Goal: Task Accomplishment & Management: Use online tool/utility

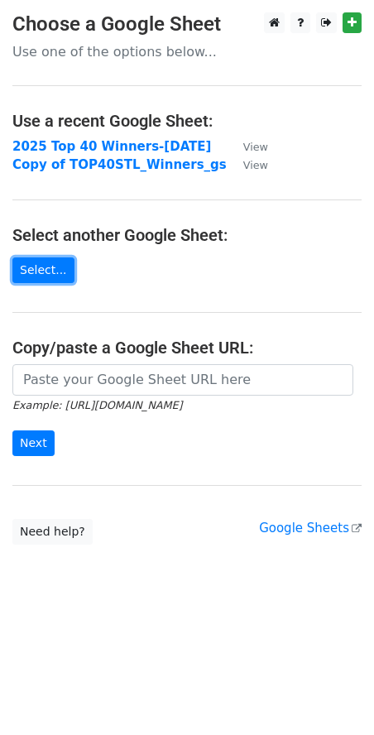
click at [46, 271] on link "Select..." at bounding box center [43, 270] width 62 height 26
click at [41, 266] on link "Select..." at bounding box center [43, 270] width 62 height 26
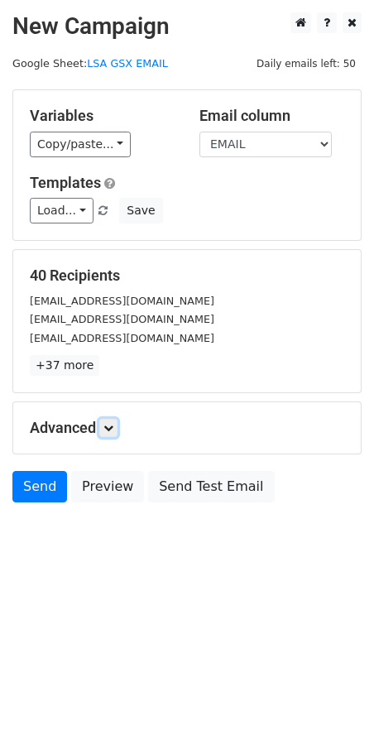
click at [109, 429] on icon at bounding box center [108, 428] width 10 height 10
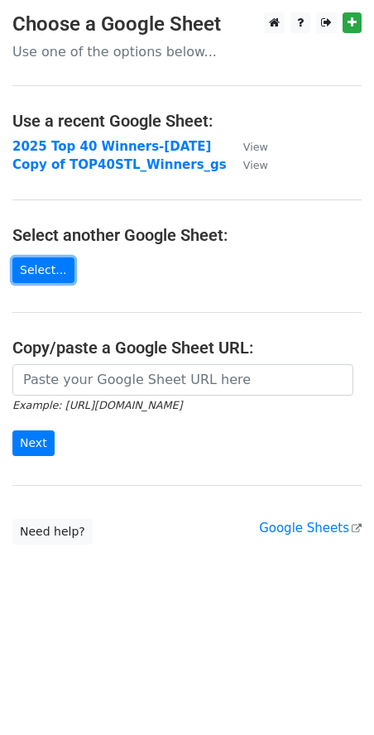
click at [44, 276] on link "Select..." at bounding box center [43, 270] width 62 height 26
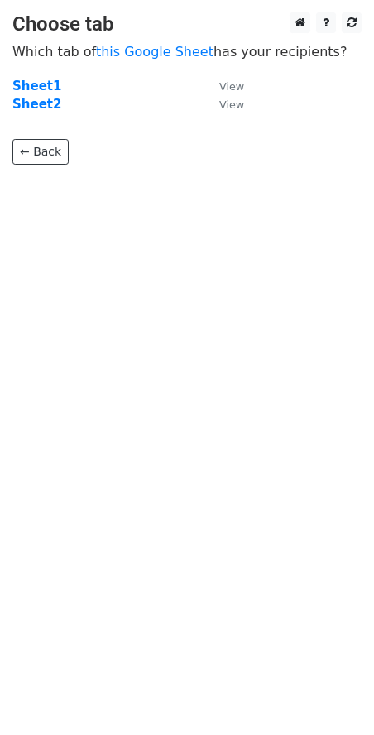
click at [31, 108] on strong "Sheet2" at bounding box center [36, 104] width 49 height 15
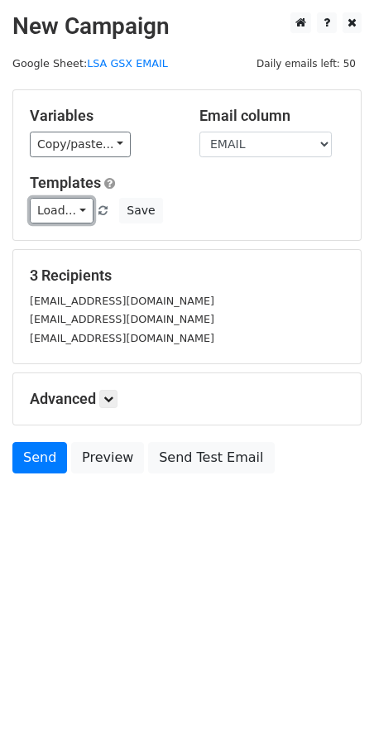
click at [70, 211] on link "Load..." at bounding box center [62, 211] width 64 height 26
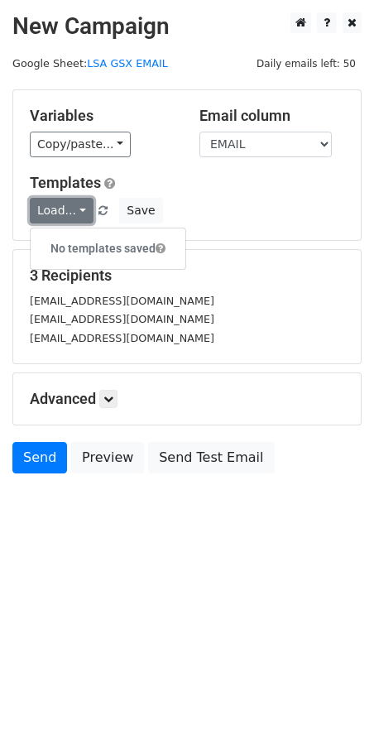
click at [70, 211] on link "Load..." at bounding box center [62, 211] width 64 height 26
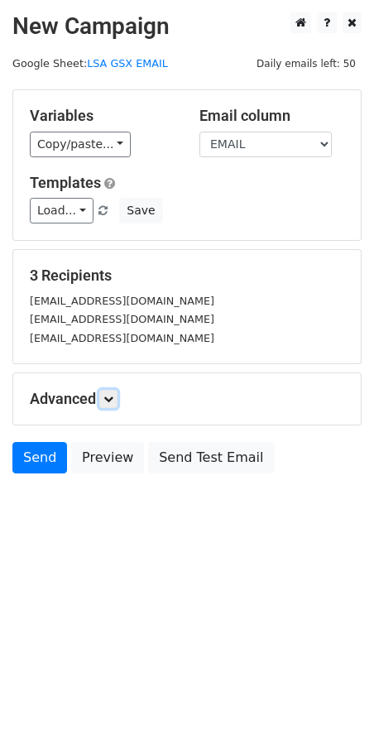
click at [108, 399] on icon at bounding box center [108, 399] width 10 height 10
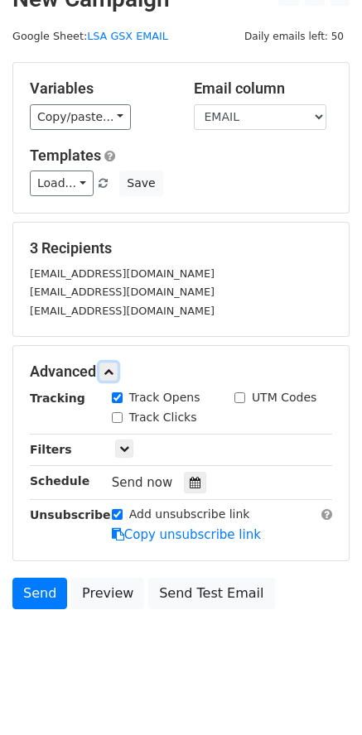
scroll to position [41, 0]
